Goal: Information Seeking & Learning: Learn about a topic

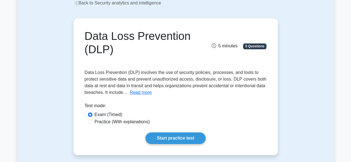
scroll to position [36, 0]
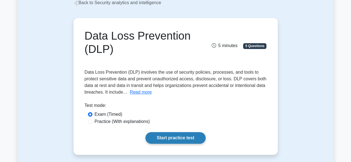
click at [176, 139] on link "Start practice test" at bounding box center [176, 138] width 60 height 12
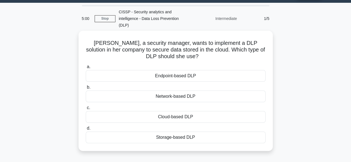
scroll to position [16, 0]
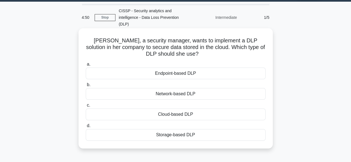
click at [171, 109] on div "Cloud-based DLP" at bounding box center [176, 115] width 180 height 12
click at [86, 107] on input "c. Cloud-based DLP" at bounding box center [86, 106] width 0 height 4
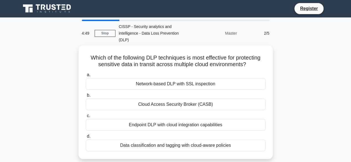
scroll to position [0, 0]
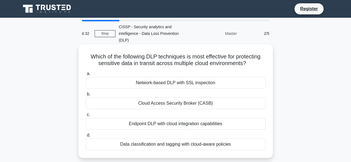
click at [164, 99] on div "Cloud Access Security Broker (CASB)" at bounding box center [176, 104] width 180 height 12
click at [86, 96] on input "b. Cloud Access Security Broker (CASB)" at bounding box center [86, 95] width 0 height 4
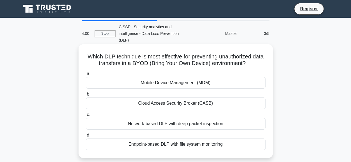
drag, startPoint x: 92, startPoint y: 52, endPoint x: 257, endPoint y: 58, distance: 165.1
click at [257, 58] on h5 "Which DLP technique is most effective for preventing unauthorized data transfer…" at bounding box center [175, 60] width 181 height 14
click at [143, 56] on h5 "Which DLP technique is most effective for preventing unauthorized data transfer…" at bounding box center [175, 60] width 181 height 14
click at [159, 77] on div "Mobile Device Management (MDM)" at bounding box center [176, 83] width 180 height 12
click at [86, 76] on input "a. Mobile Device Management (MDM)" at bounding box center [86, 74] width 0 height 4
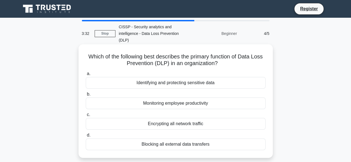
click at [197, 78] on div "Identifying and protecting sensitive data" at bounding box center [176, 83] width 180 height 12
click at [86, 76] on input "a. Identifying and protecting sensitive data" at bounding box center [86, 74] width 0 height 4
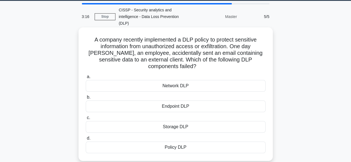
scroll to position [17, 0]
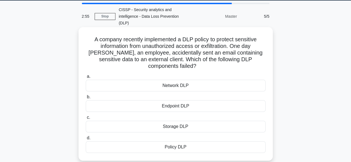
click at [179, 101] on div "Endpoint DLP" at bounding box center [176, 107] width 180 height 12
click at [86, 96] on input "b. Endpoint DLP" at bounding box center [86, 98] width 0 height 4
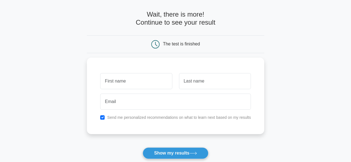
scroll to position [22, 0]
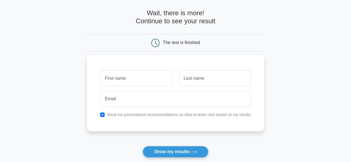
click at [134, 79] on input "text" at bounding box center [136, 79] width 72 height 16
type input "[DEMOGRAPHIC_DATA]"
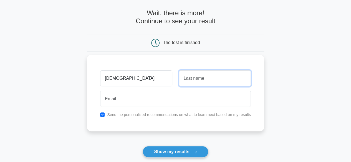
click at [191, 82] on input "text" at bounding box center [215, 79] width 72 height 16
type input "Akram"
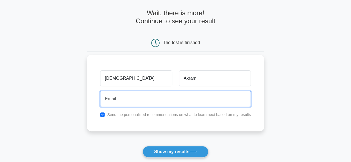
drag, startPoint x: 176, startPoint y: 100, endPoint x: 164, endPoint y: 100, distance: 12.8
click at [164, 100] on input "email" at bounding box center [175, 99] width 151 height 16
type input "muhammadakramali115@gmail.com"
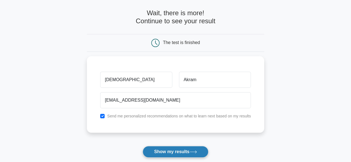
click at [167, 151] on button "Show my results" at bounding box center [176, 152] width 66 height 12
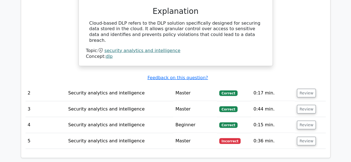
scroll to position [0, 3]
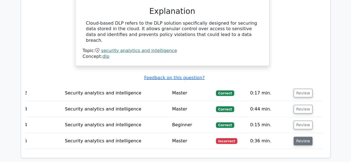
click at [298, 137] on button "Review" at bounding box center [303, 141] width 19 height 9
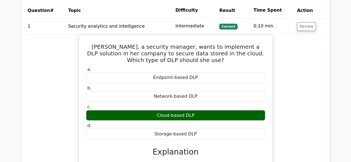
scroll to position [419, 0]
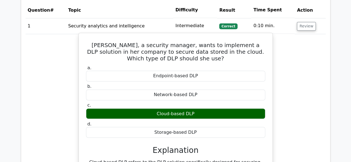
click at [185, 127] on div "Storage-based DLP" at bounding box center [175, 132] width 179 height 11
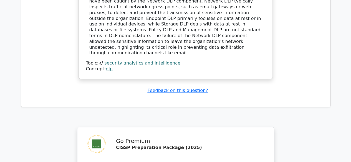
scroll to position [875, 0]
